Goal: Transaction & Acquisition: Purchase product/service

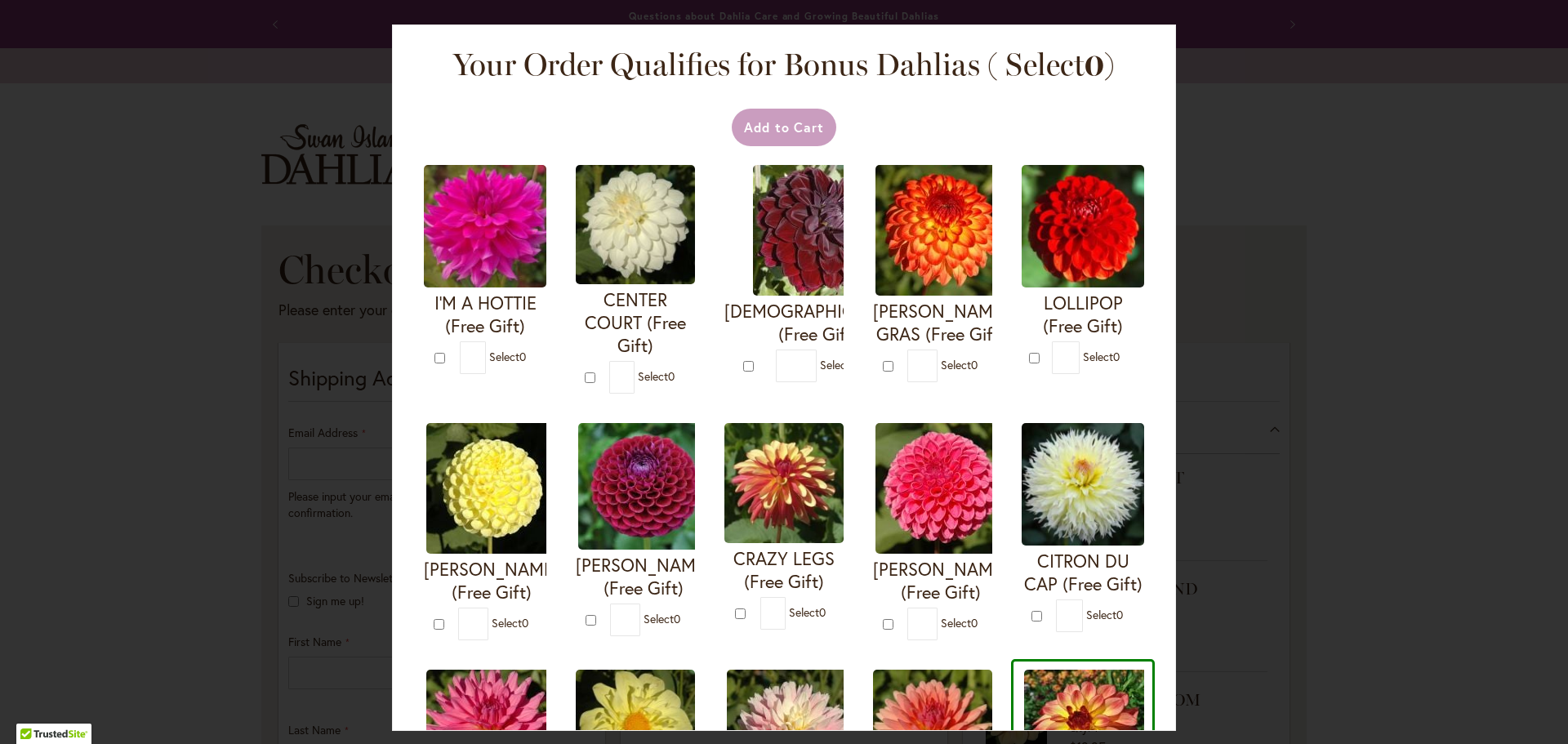
select select "**"
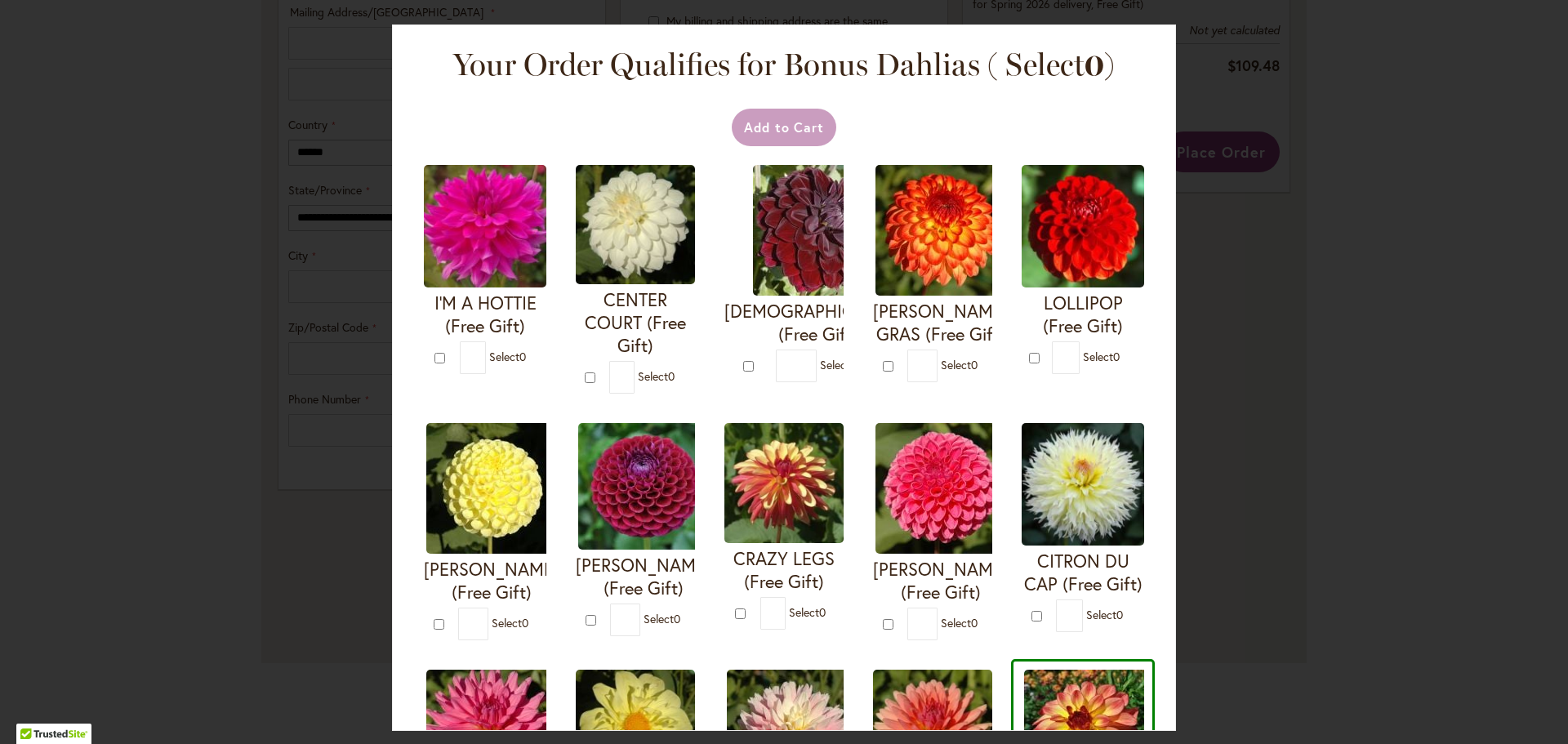
click at [1421, 82] on div "Your Order Qualifies for Bonus Dahlias ( Select 0 ) Add to Cart I'M A HOTTIE (F…" at bounding box center [784, 372] width 1568 height 744
click at [763, 123] on div "Add to Cart" at bounding box center [784, 127] width 725 height 38
click at [413, 121] on div "Add to Cart I'M A HOTTIE (Free Gift) *" at bounding box center [784, 645] width 743 height 1090
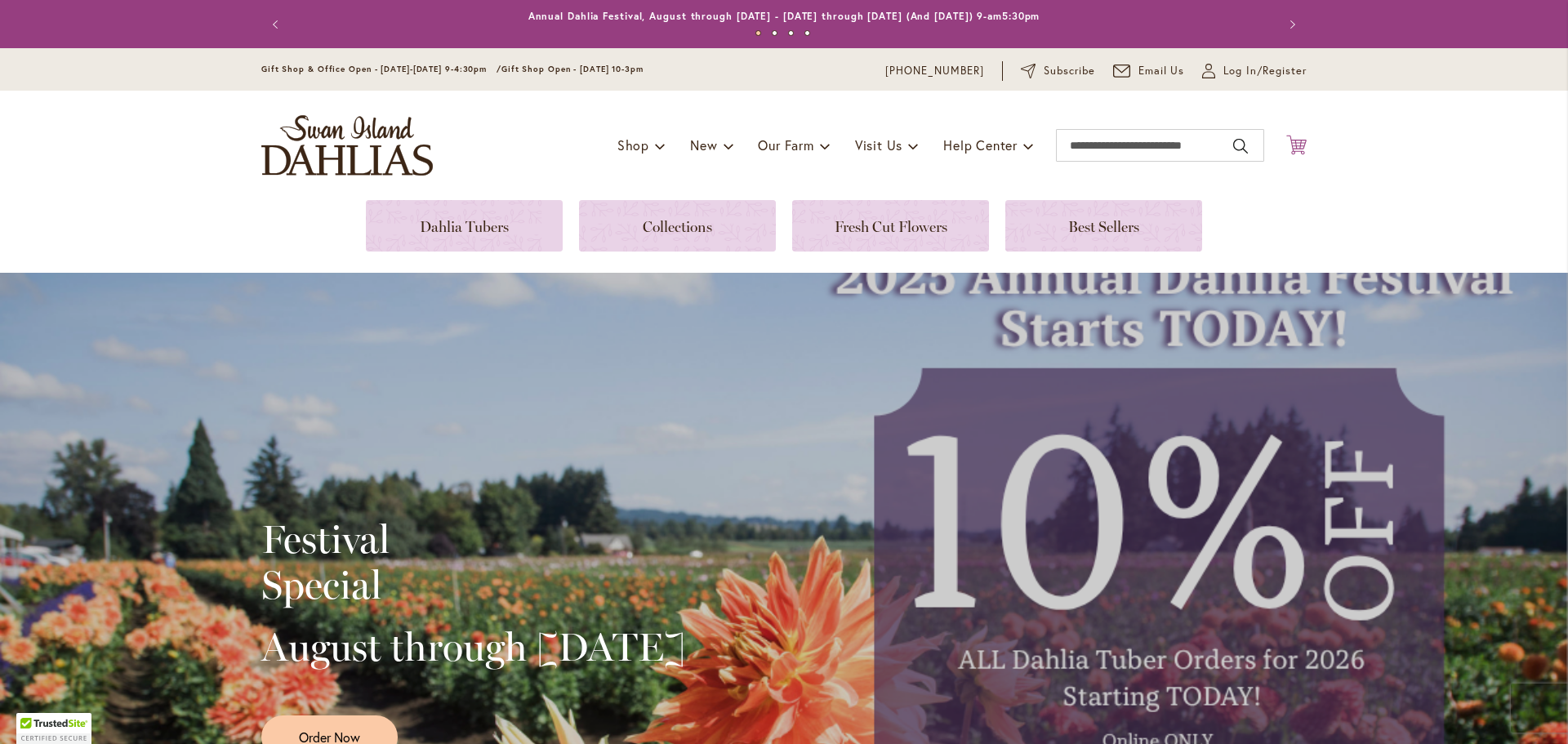
click at [1296, 144] on icon at bounding box center [1296, 144] width 21 height 20
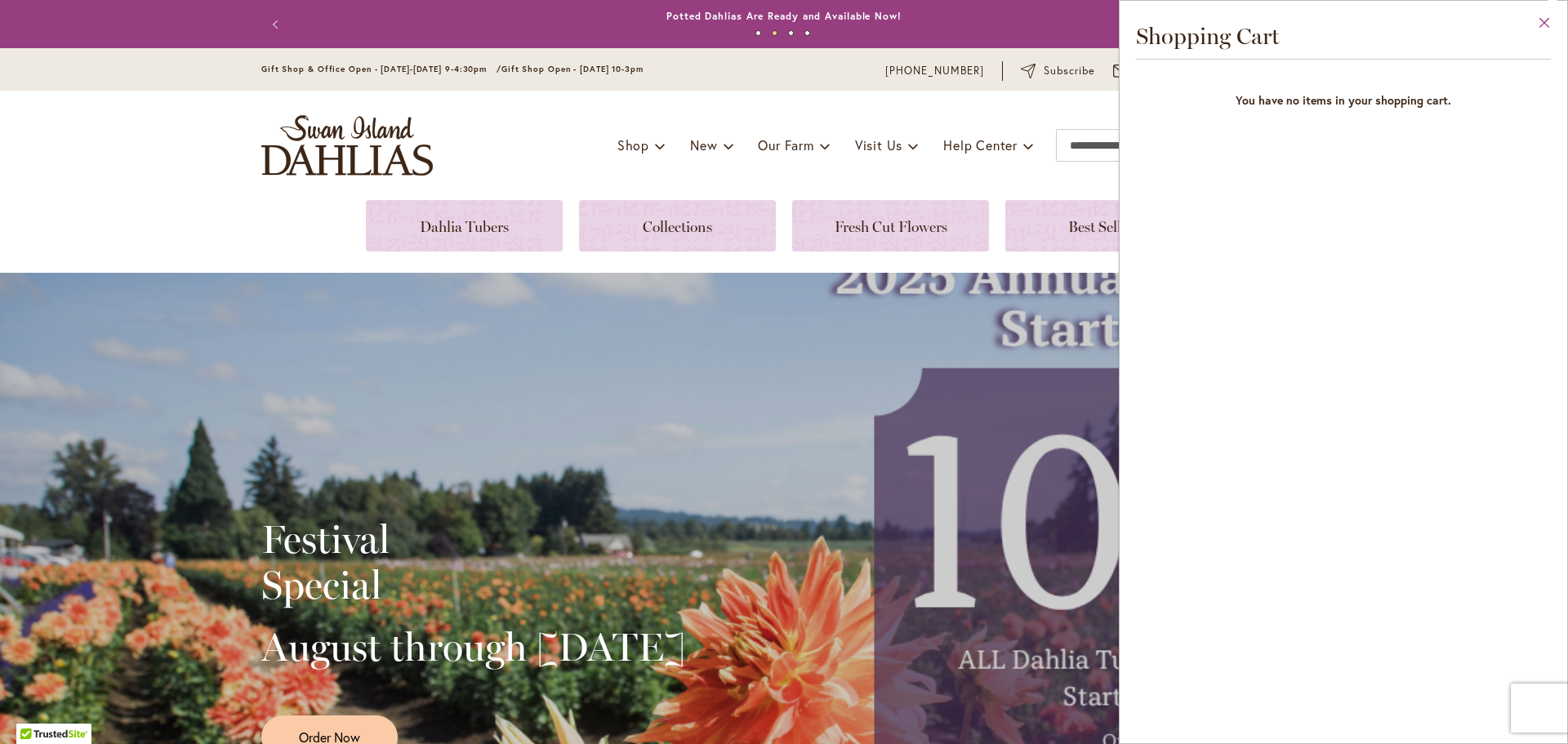
click at [1545, 21] on button "Close" at bounding box center [1545, 27] width 45 height 52
